Goal: Information Seeking & Learning: Learn about a topic

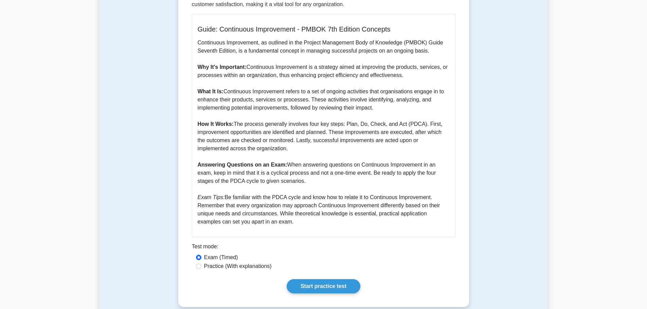
scroll to position [170, 0]
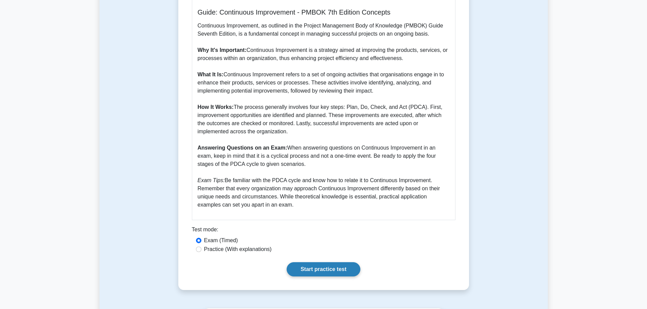
click at [319, 274] on link "Start practice test" at bounding box center [323, 269] width 74 height 14
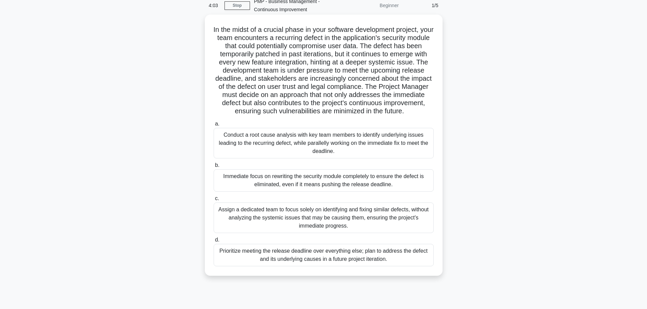
scroll to position [34, 0]
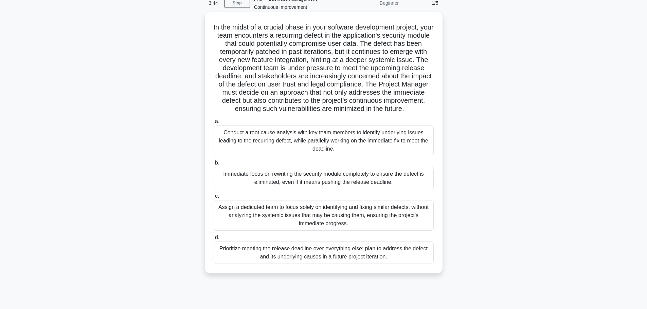
click at [287, 140] on div "Conduct a root cause analysis with key team members to identify underlying issu…" at bounding box center [323, 141] width 220 height 31
click at [213, 124] on input "a. Conduct a root cause analysis with key team members to identify underlying i…" at bounding box center [213, 121] width 0 height 4
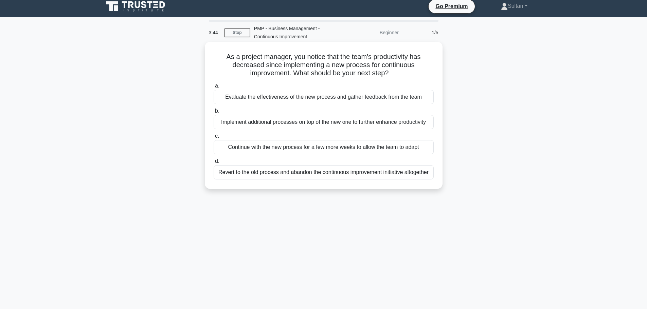
scroll to position [0, 0]
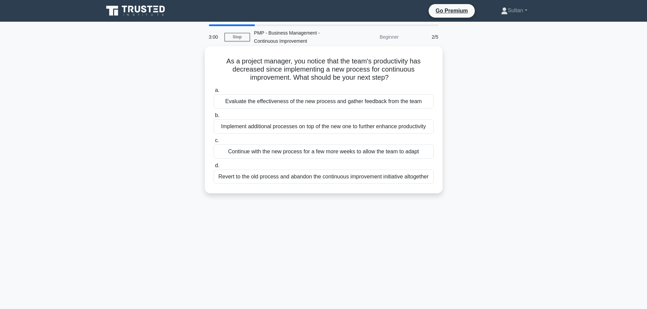
click at [319, 102] on div "Evaluate the effectiveness of the new process and gather feedback from the team" at bounding box center [323, 101] width 220 height 14
click at [213, 93] on input "a. Evaluate the effectiveness of the new process and gather feedback from the t…" at bounding box center [213, 90] width 0 height 4
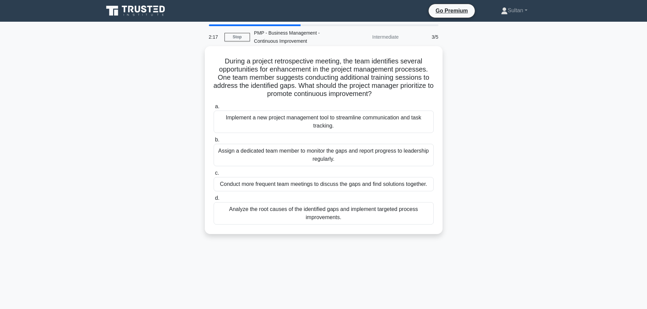
click at [348, 214] on div "Analyze the root causes of the identified gaps and implement targeted process i…" at bounding box center [323, 213] width 220 height 22
click at [213, 201] on input "d. Analyze the root causes of the identified gaps and implement targeted proces…" at bounding box center [213, 198] width 0 height 4
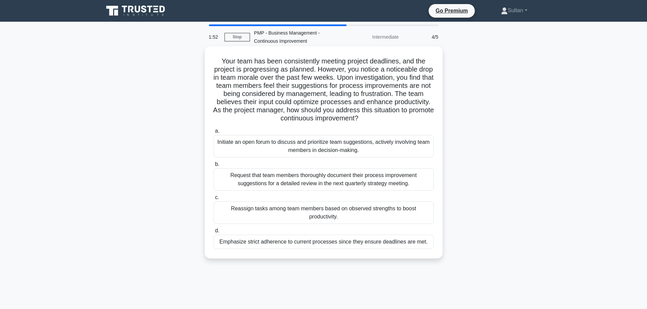
drag, startPoint x: 250, startPoint y: 101, endPoint x: 416, endPoint y: 120, distance: 166.4
click at [416, 120] on h5 "Your team has been consistently meeting project deadlines, and the project is p…" at bounding box center [323, 90] width 221 height 66
click at [218, 122] on h5 "Your team has been consistently meeting project deadlines, and the project is p…" at bounding box center [323, 90] width 221 height 66
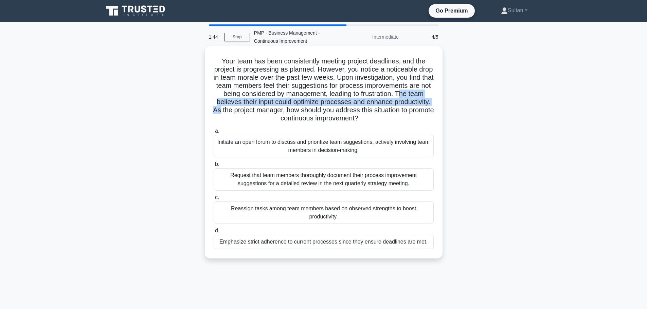
drag, startPoint x: 253, startPoint y: 104, endPoint x: 289, endPoint y: 110, distance: 36.9
click at [289, 110] on h5 "Your team has been consistently meeting project deadlines, and the project is p…" at bounding box center [323, 90] width 221 height 66
click at [276, 111] on h5 "Your team has been consistently meeting project deadlines, and the project is p…" at bounding box center [323, 90] width 221 height 66
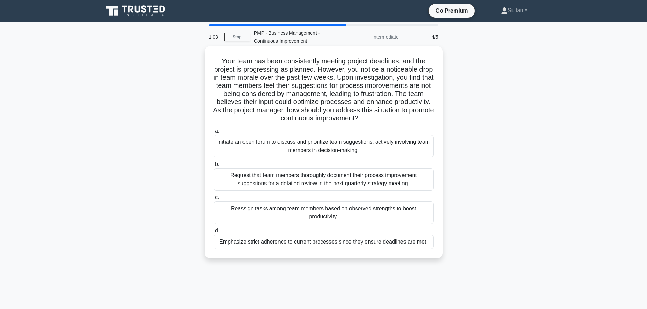
click at [300, 146] on div "Initiate an open forum to discuss and prioritize team suggestions, actively inv…" at bounding box center [323, 146] width 220 height 22
click at [213, 133] on input "a. Initiate an open forum to discuss and prioritize team suggestions, actively …" at bounding box center [213, 131] width 0 height 4
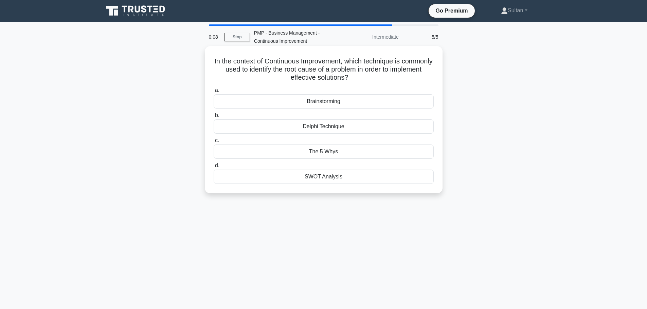
click at [330, 152] on div "The 5 Whys" at bounding box center [323, 152] width 220 height 14
click at [213, 143] on input "c. The 5 Whys" at bounding box center [213, 140] width 0 height 4
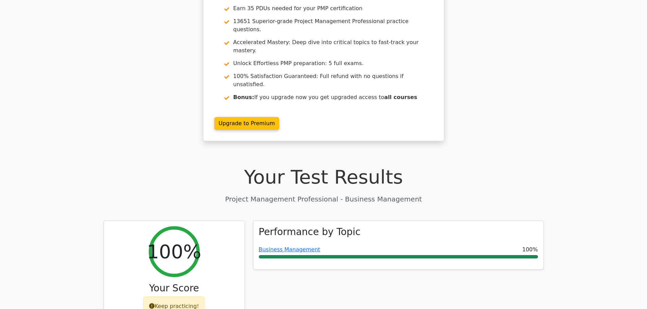
scroll to position [68, 0]
